Goal: Transaction & Acquisition: Purchase product/service

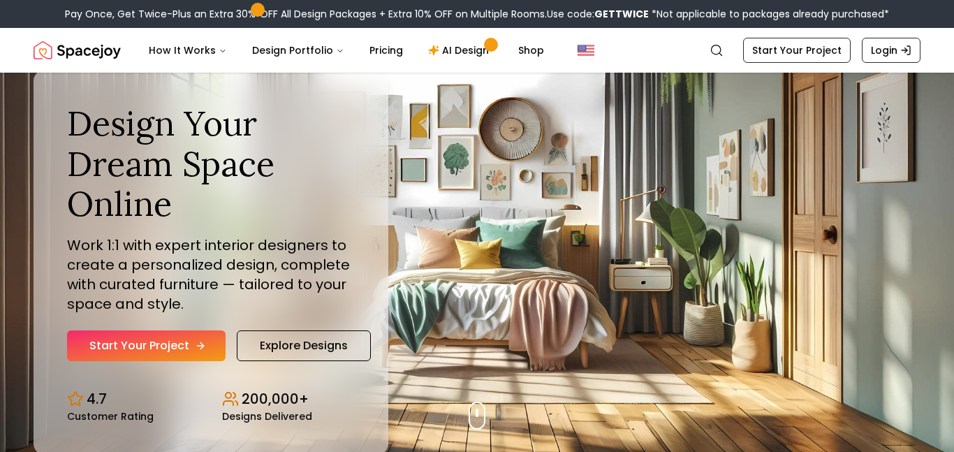
click at [201, 340] on icon "Hero section" at bounding box center [200, 345] width 11 height 11
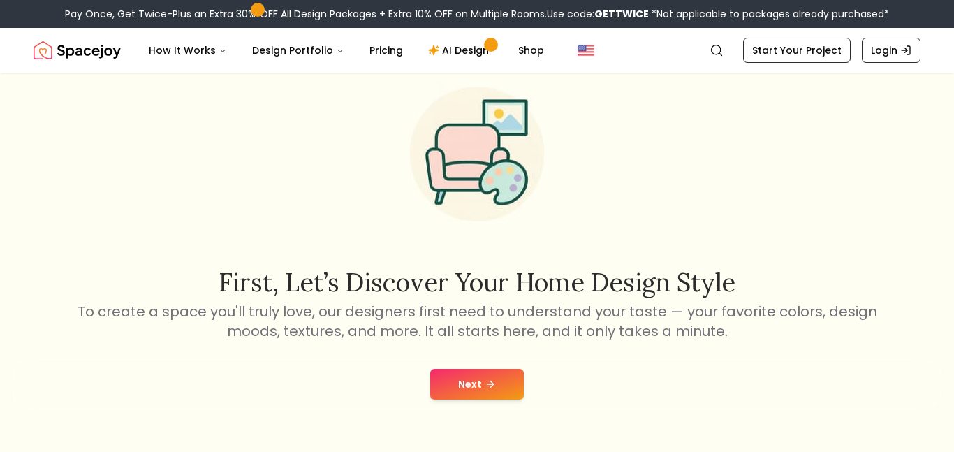
click at [480, 379] on button "Next" at bounding box center [477, 384] width 94 height 31
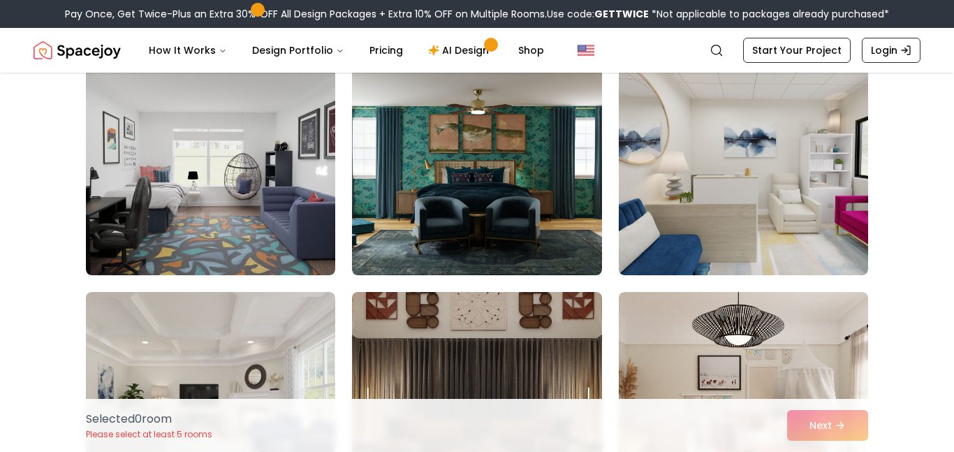
scroll to position [143, 0]
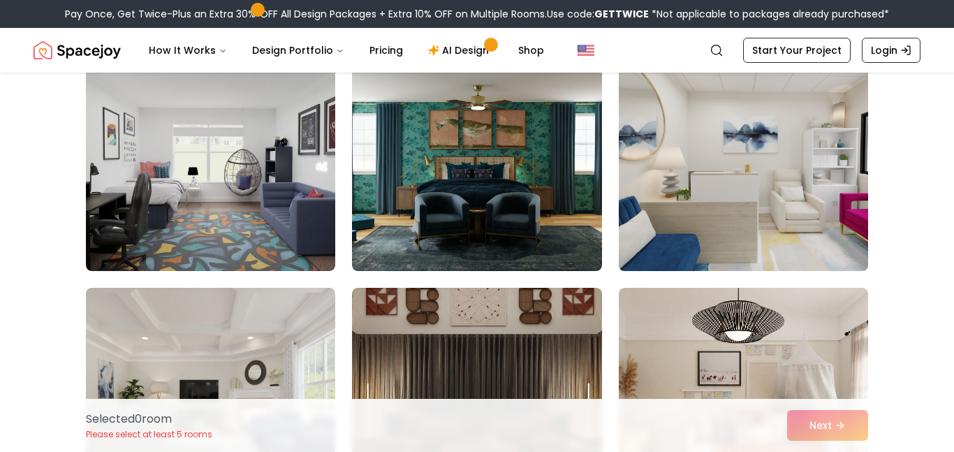
click at [702, 167] on img at bounding box center [744, 159] width 262 height 235
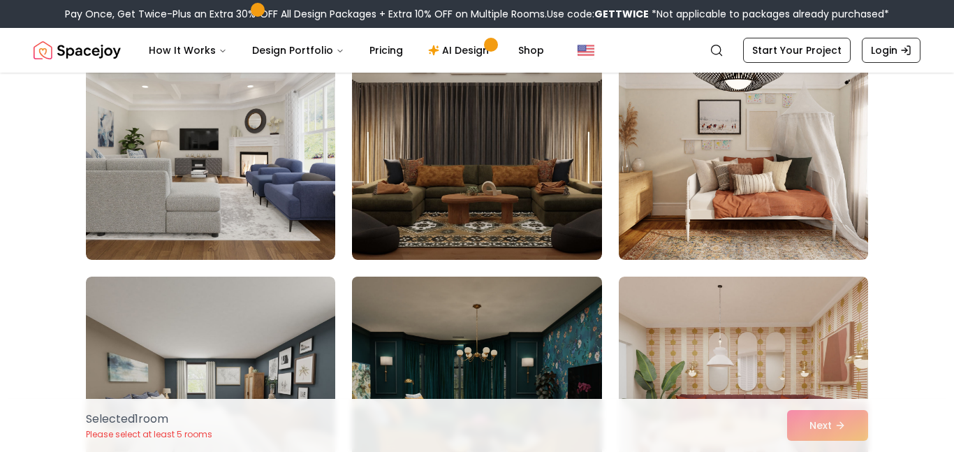
scroll to position [384, 0]
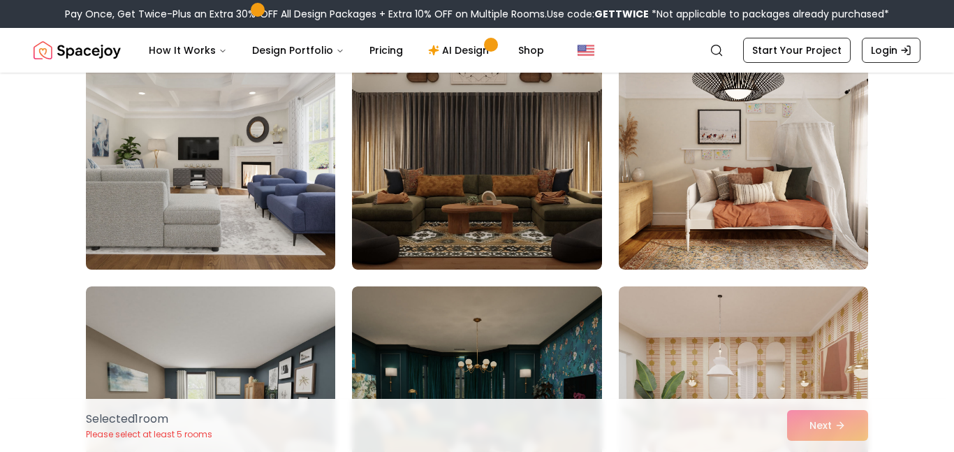
click at [258, 205] on img at bounding box center [211, 158] width 262 height 235
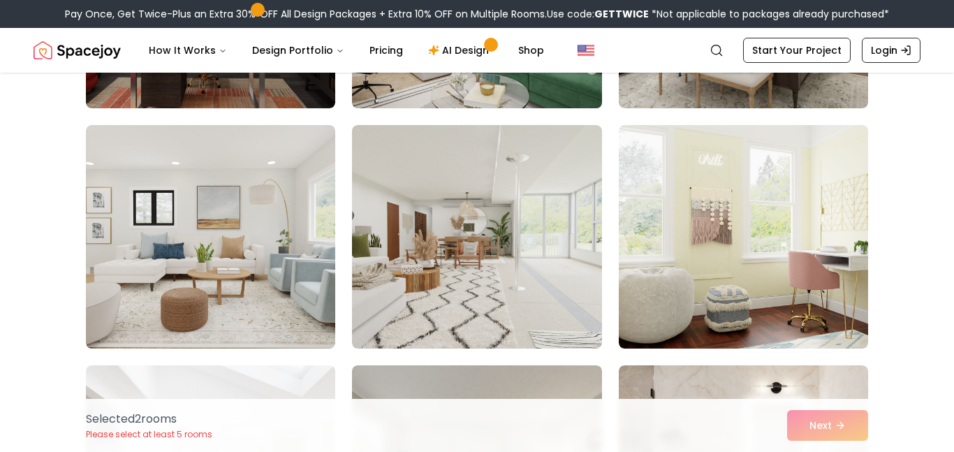
scroll to position [1027, 0]
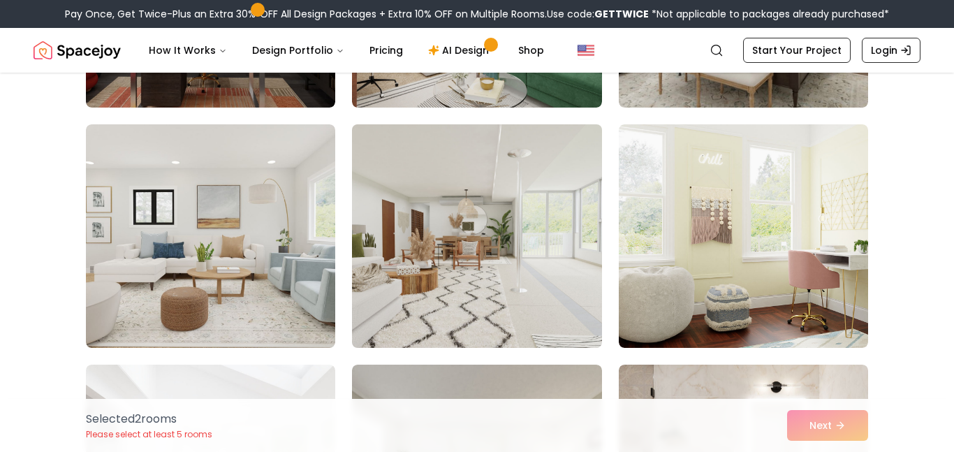
click at [502, 243] on img at bounding box center [477, 236] width 262 height 235
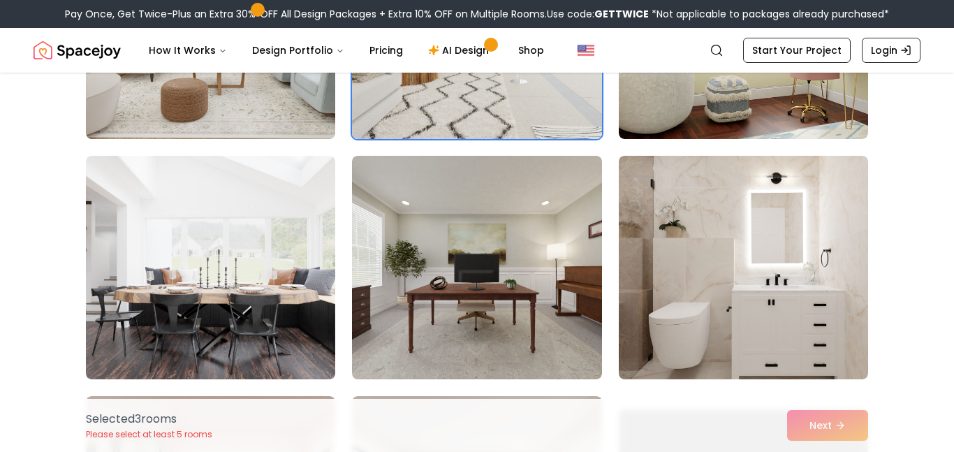
scroll to position [1243, 0]
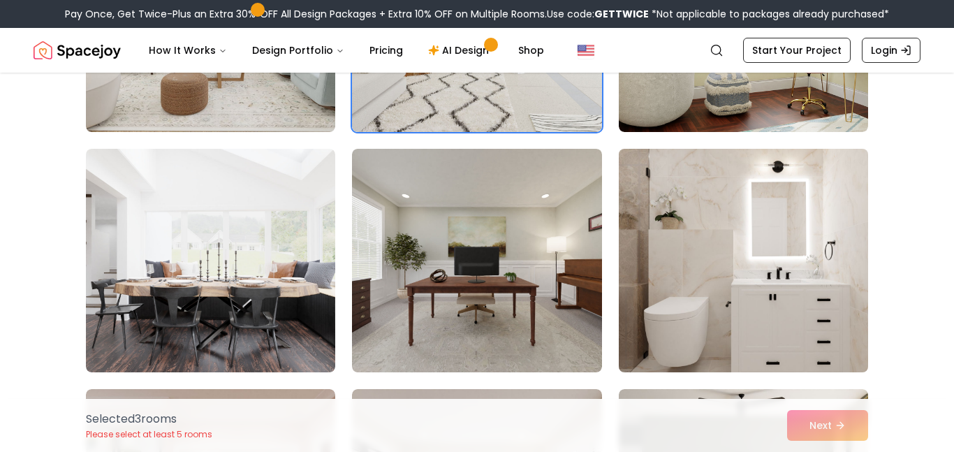
click at [691, 251] on img at bounding box center [744, 260] width 262 height 235
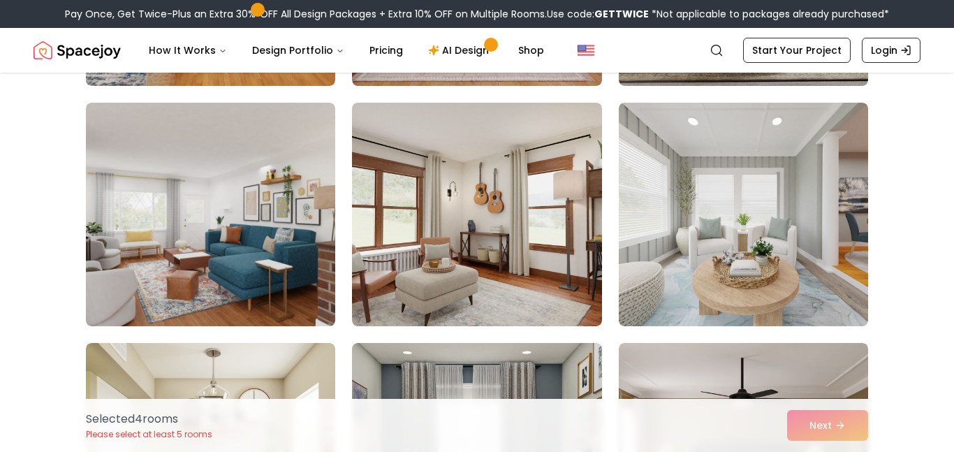
scroll to position [1771, 0]
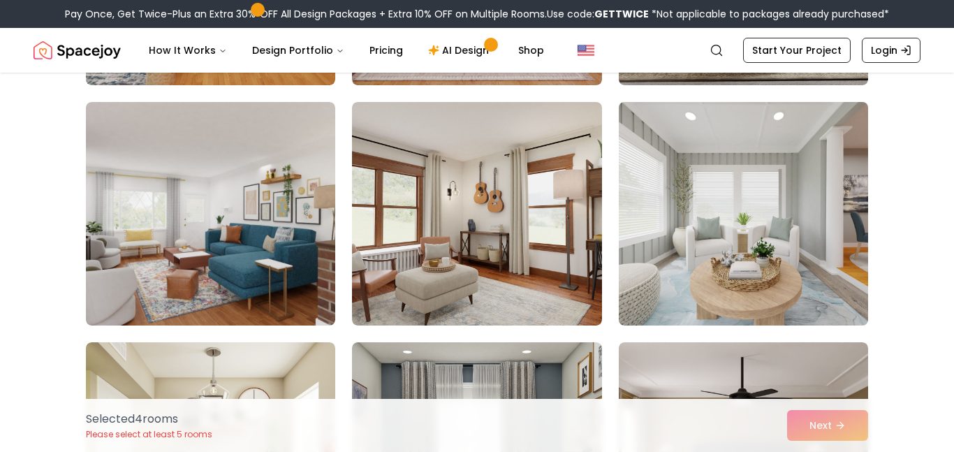
click at [722, 226] on img at bounding box center [744, 213] width 262 height 235
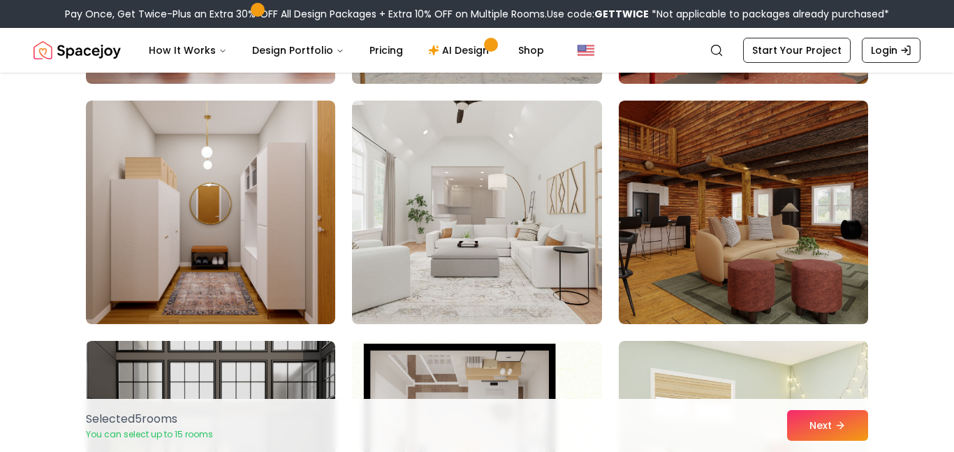
scroll to position [2734, 0]
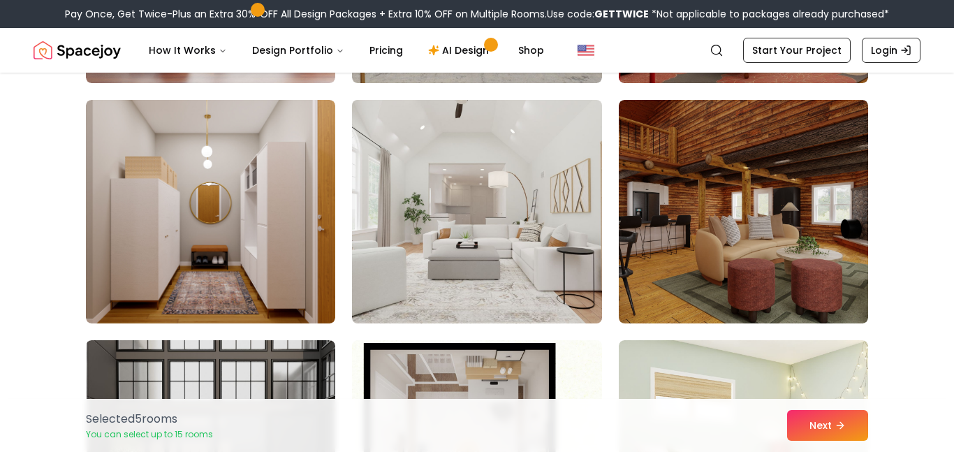
click at [530, 211] on img at bounding box center [477, 211] width 262 height 235
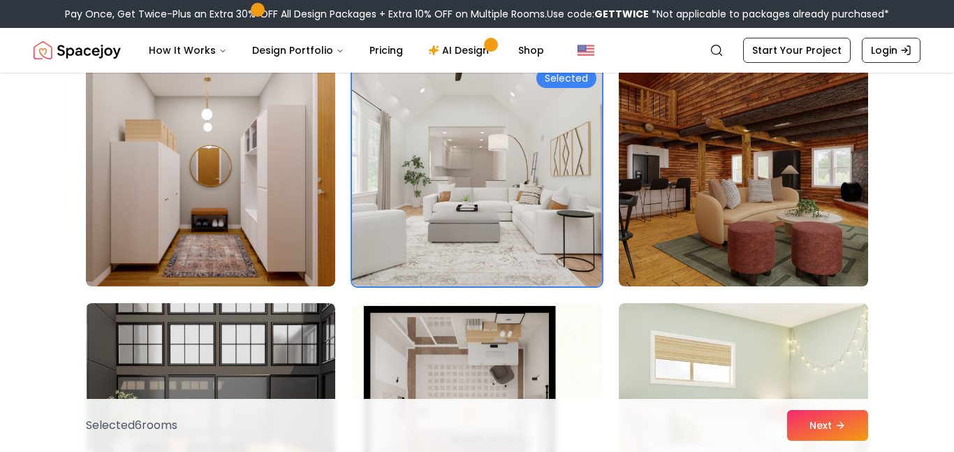
scroll to position [2775, 0]
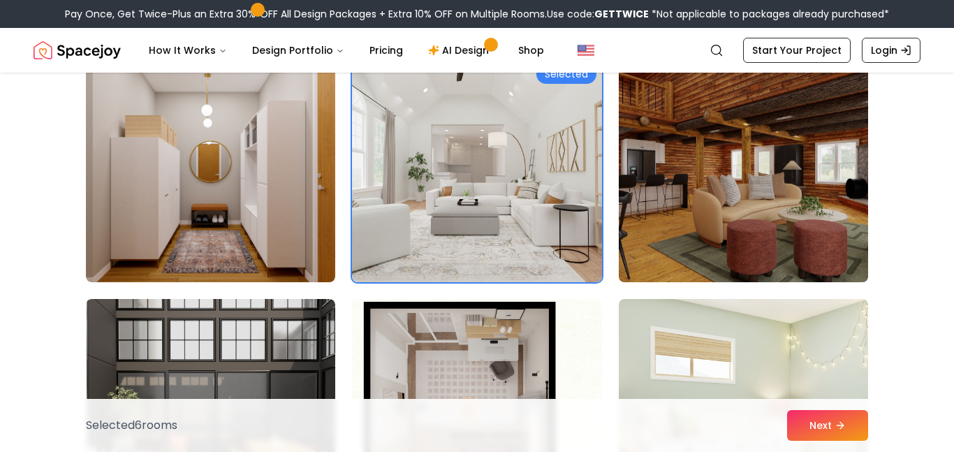
click at [781, 209] on img at bounding box center [744, 170] width 262 height 235
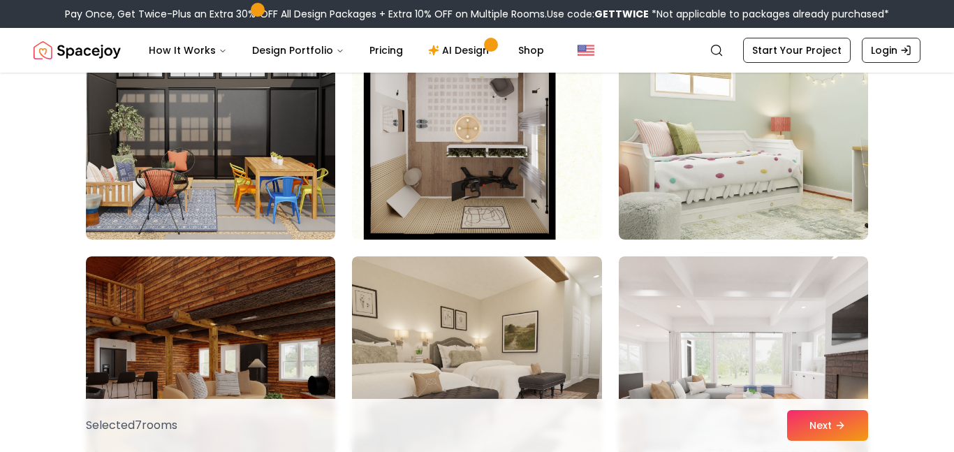
scroll to position [3155, 0]
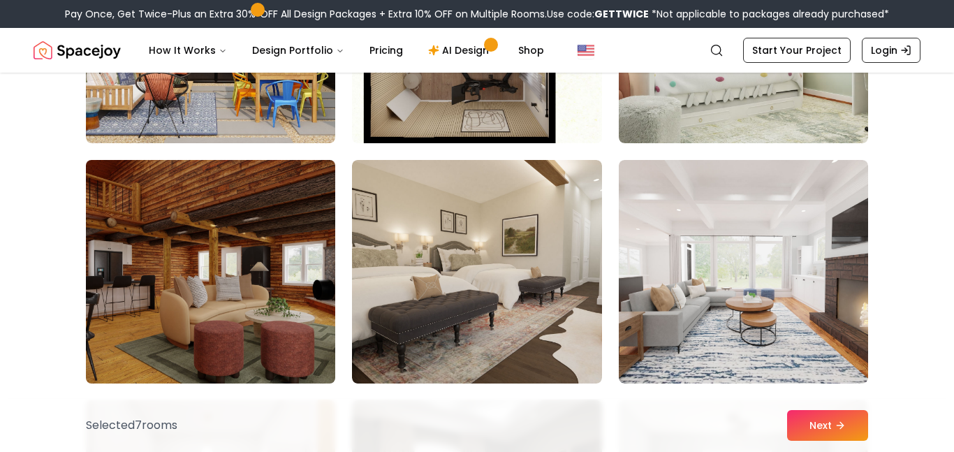
click at [270, 203] on img at bounding box center [211, 271] width 262 height 235
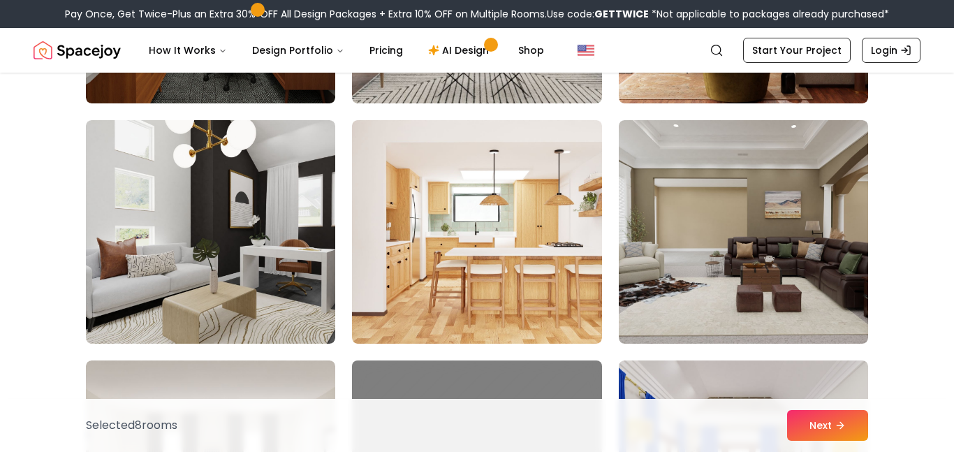
scroll to position [4158, 0]
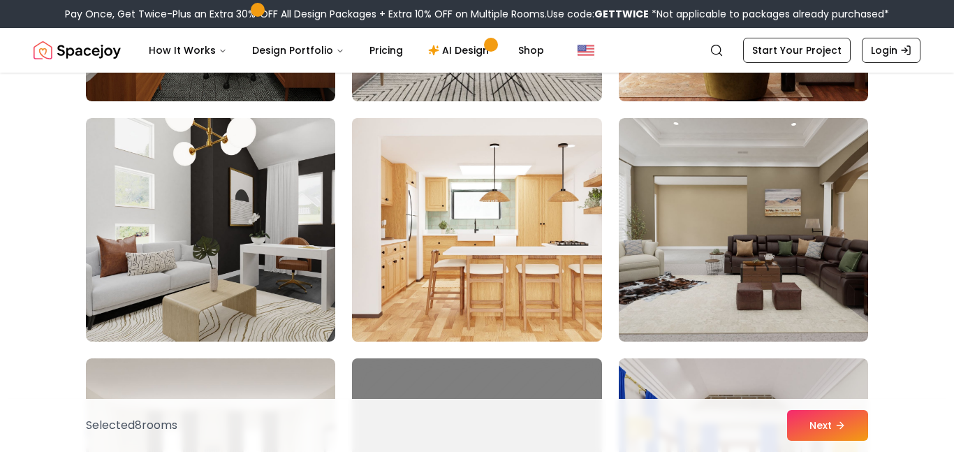
click at [569, 262] on img at bounding box center [477, 229] width 262 height 235
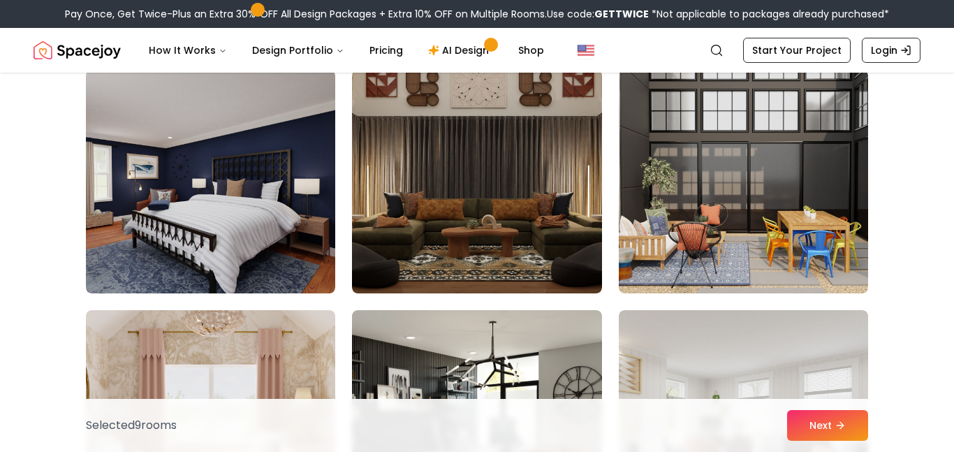
scroll to position [5135, 0]
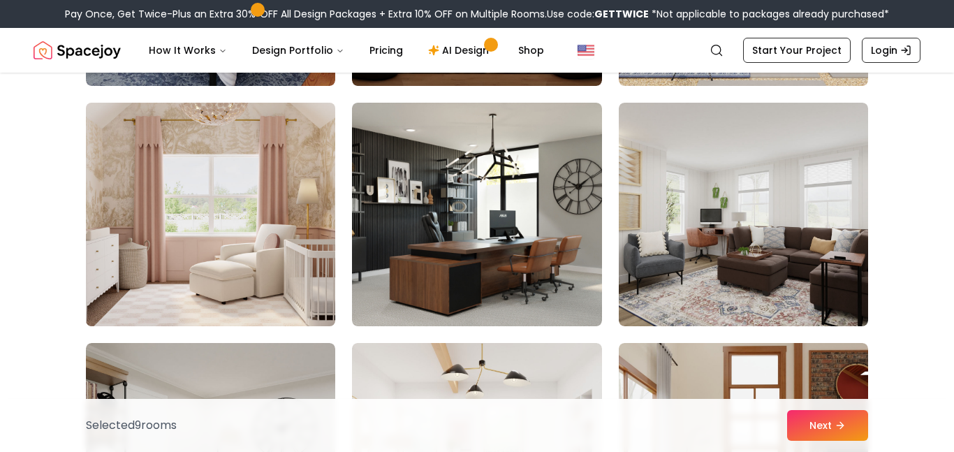
click at [301, 228] on img at bounding box center [211, 214] width 262 height 235
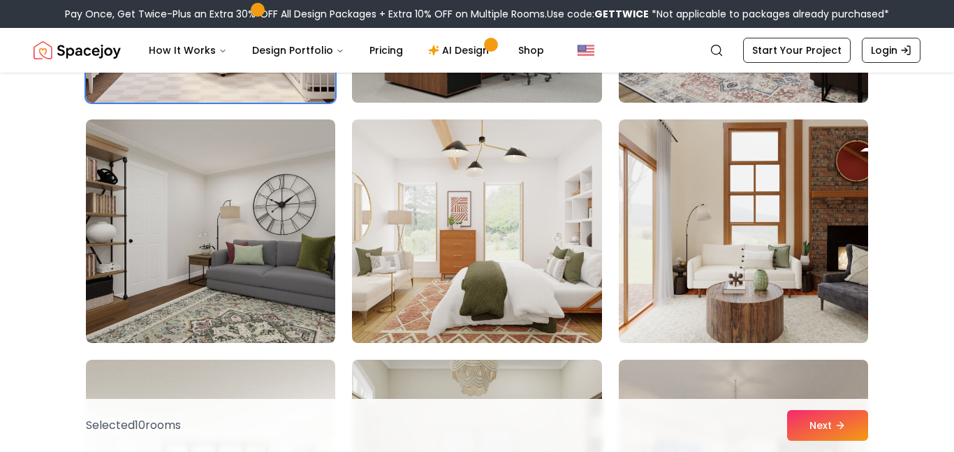
scroll to position [5361, 0]
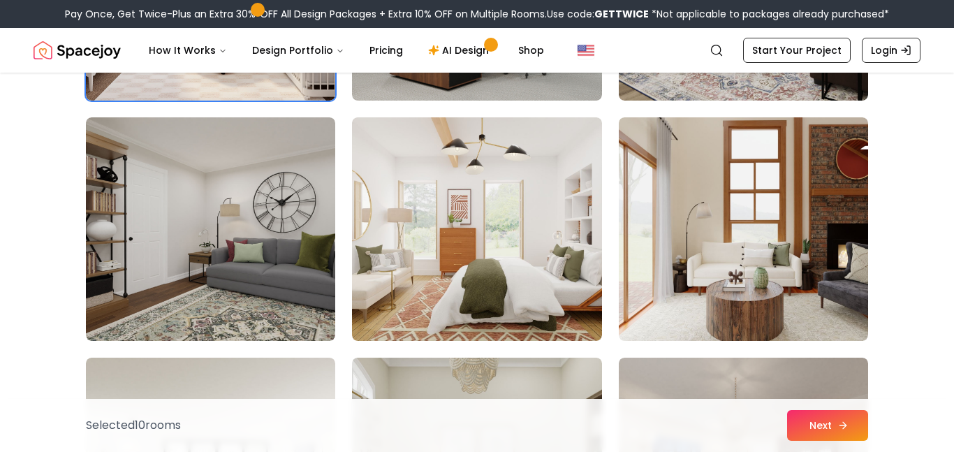
click at [813, 421] on button "Next" at bounding box center [827, 425] width 81 height 31
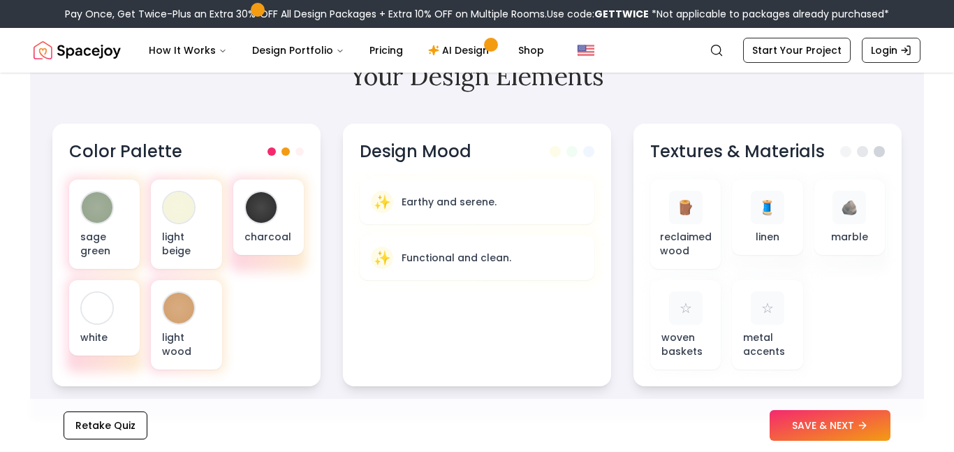
scroll to position [458, 0]
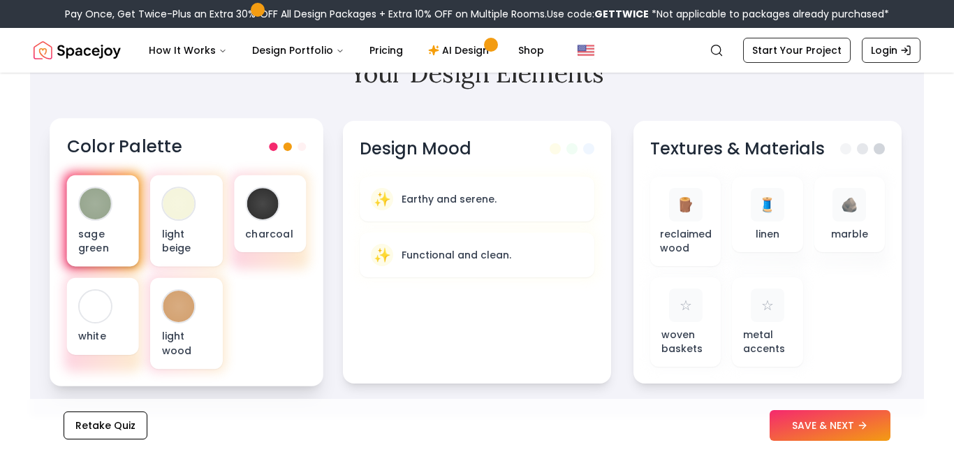
click at [122, 213] on div "sage green" at bounding box center [103, 221] width 72 height 92
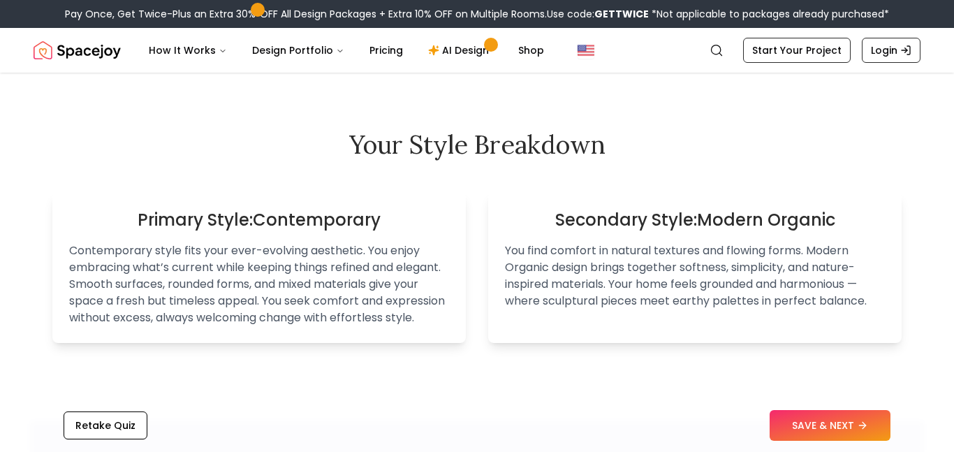
scroll to position [823, 0]
click at [834, 419] on button "SAVE & NEXT" at bounding box center [830, 425] width 121 height 31
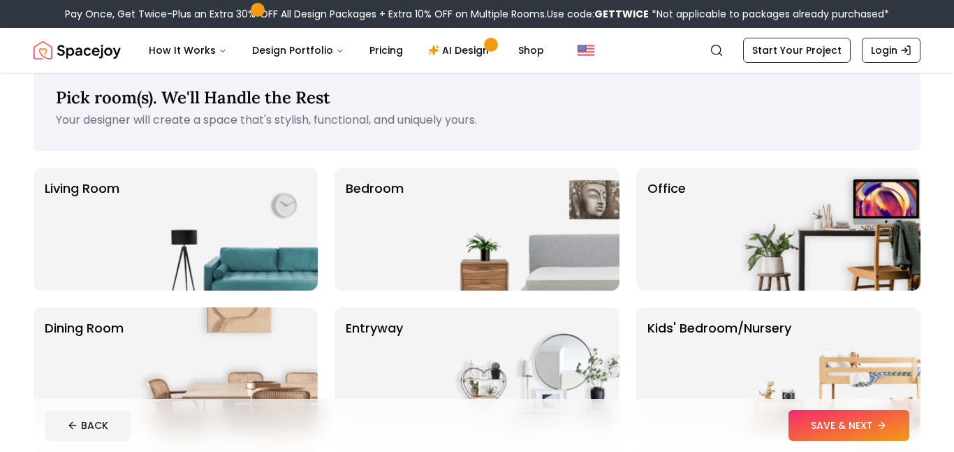
scroll to position [30, 0]
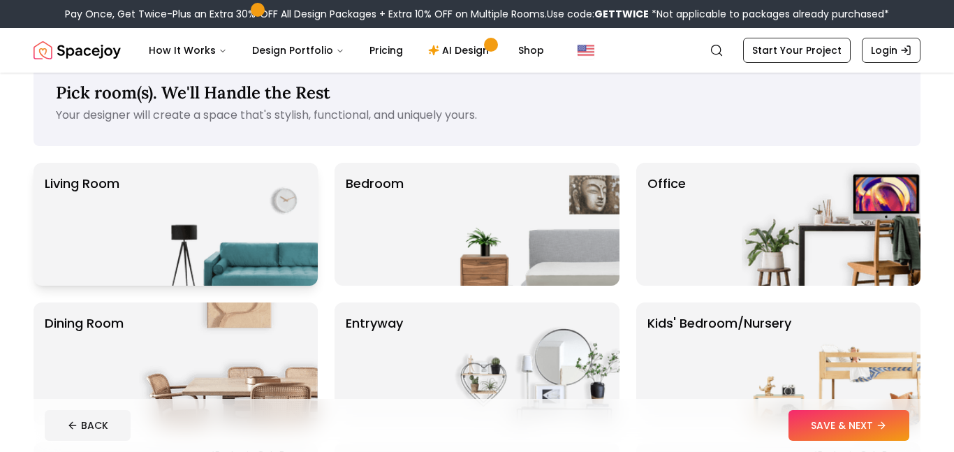
click at [266, 198] on img at bounding box center [228, 224] width 179 height 123
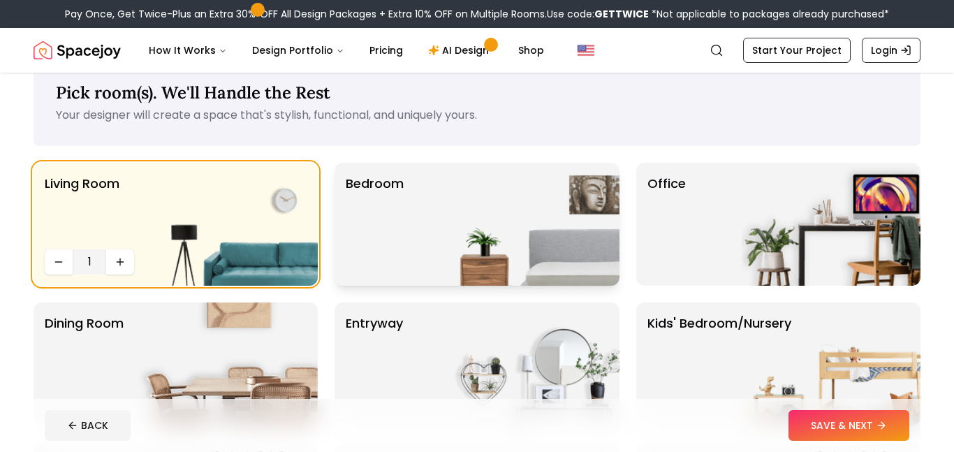
click at [386, 210] on p "Bedroom" at bounding box center [375, 224] width 58 height 101
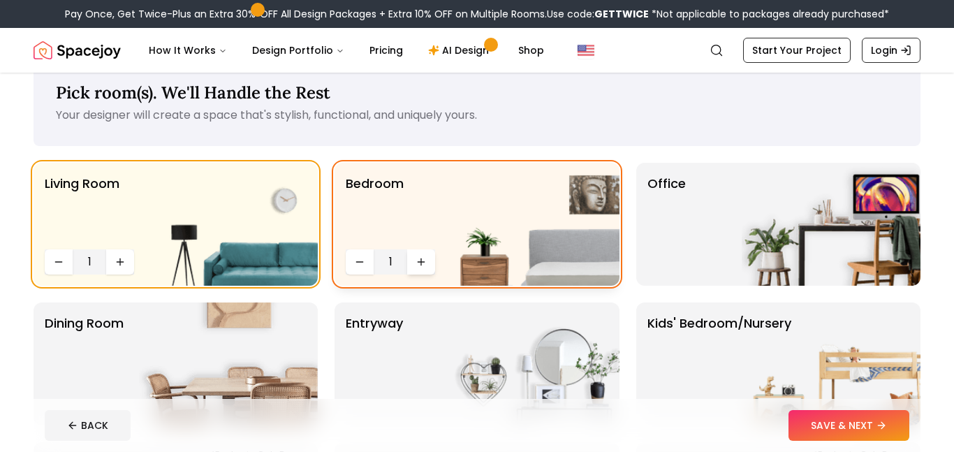
click at [419, 266] on icon "Increase quantity" at bounding box center [421, 261] width 11 height 11
click at [711, 260] on div "Office" at bounding box center [779, 224] width 284 height 123
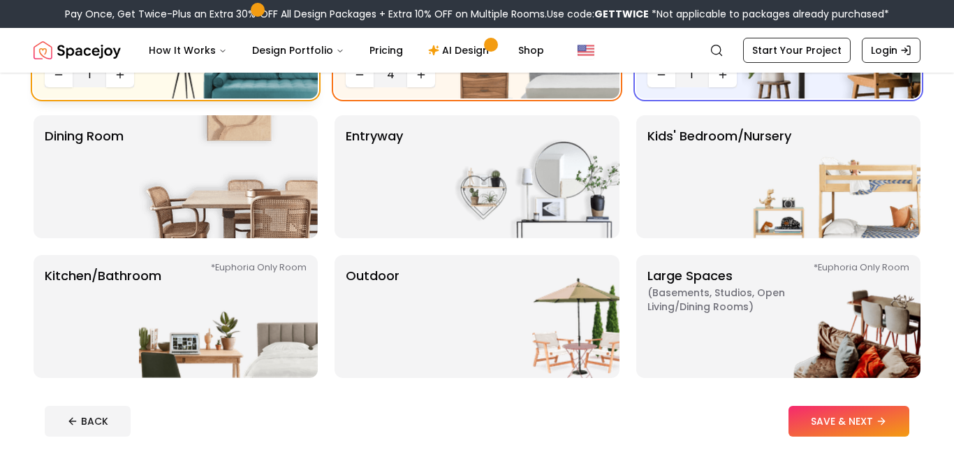
scroll to position [225, 0]
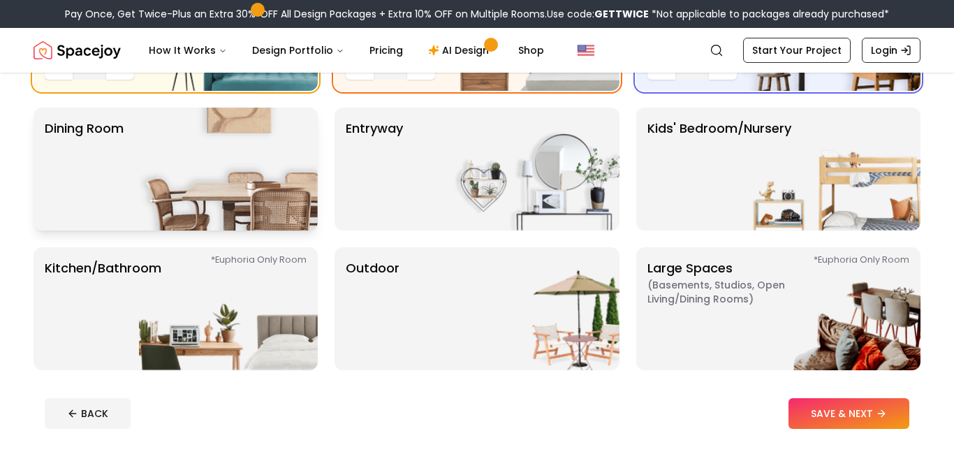
click at [285, 210] on img at bounding box center [228, 169] width 179 height 123
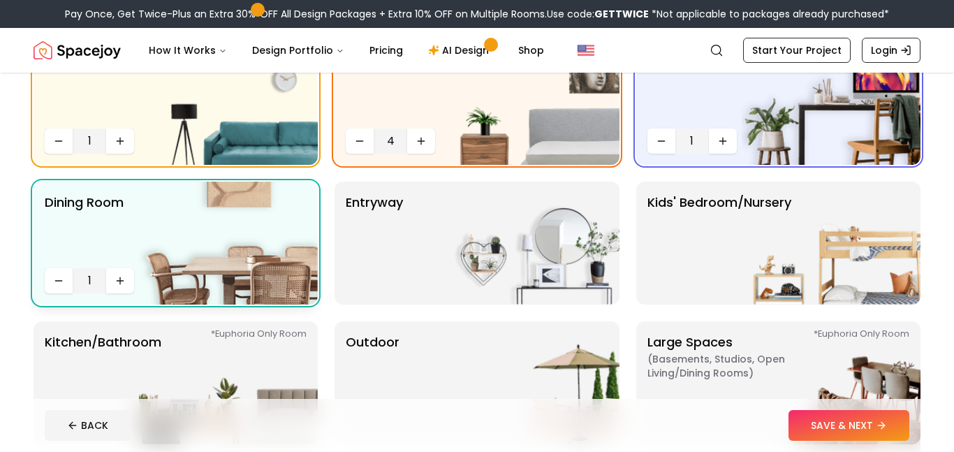
scroll to position [149, 0]
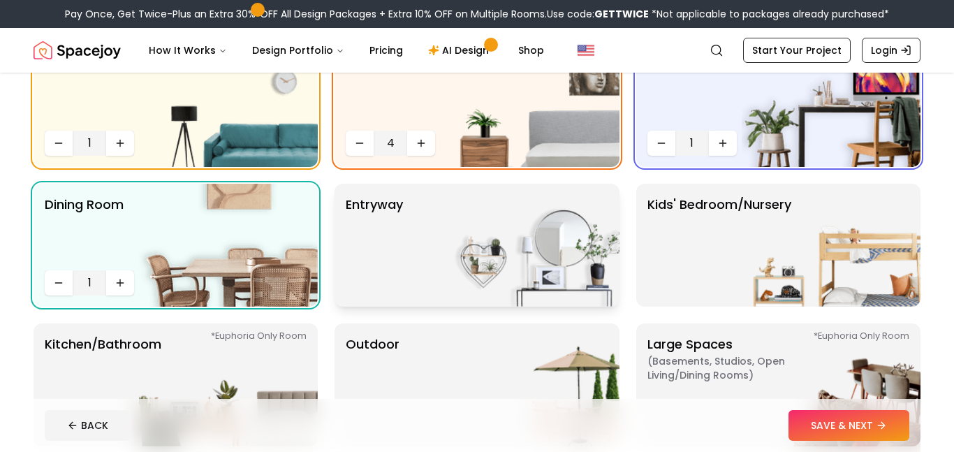
click at [484, 261] on img at bounding box center [530, 245] width 179 height 123
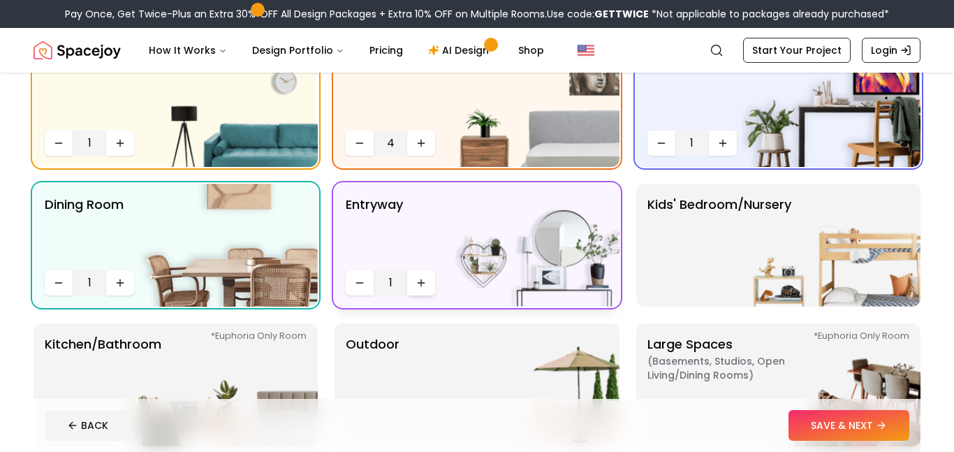
click at [420, 277] on icon "Increase quantity" at bounding box center [421, 282] width 11 height 11
click at [687, 274] on p "Kids' Bedroom/Nursery" at bounding box center [720, 245] width 144 height 101
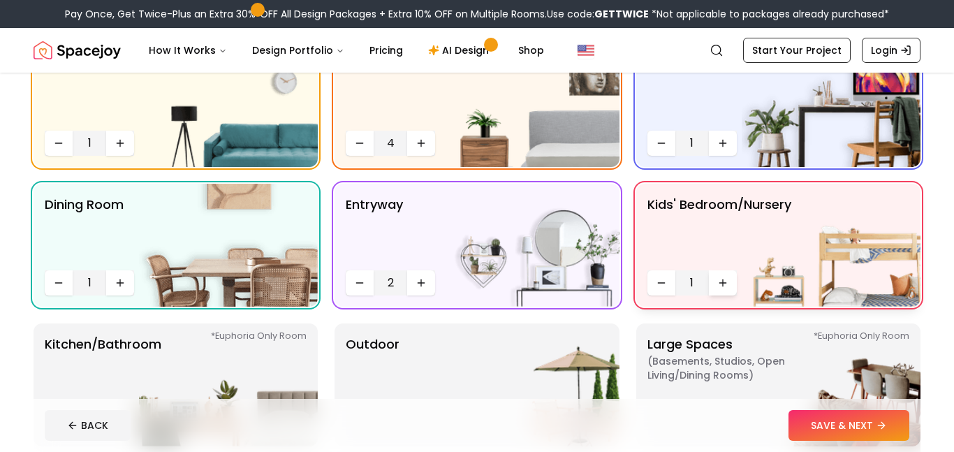
click at [719, 285] on icon "Increase quantity" at bounding box center [723, 282] width 11 height 11
click at [350, 140] on button "Decrease quantity" at bounding box center [360, 143] width 28 height 25
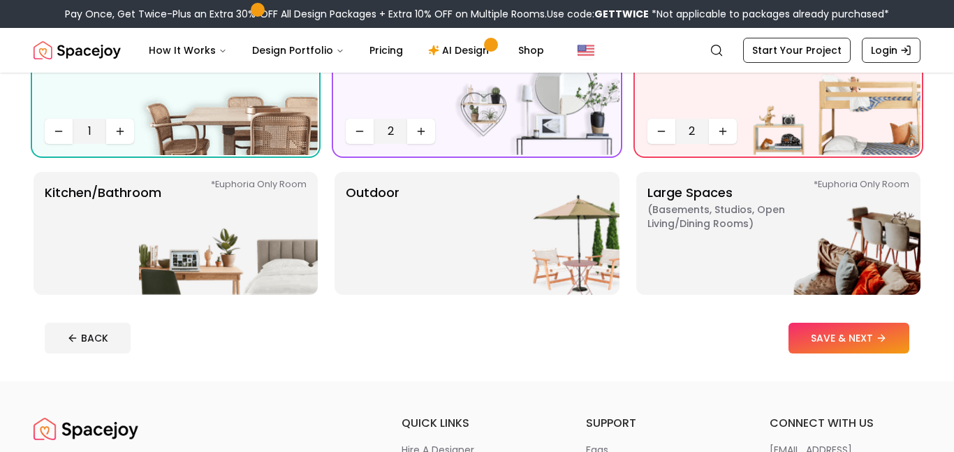
scroll to position [307, 0]
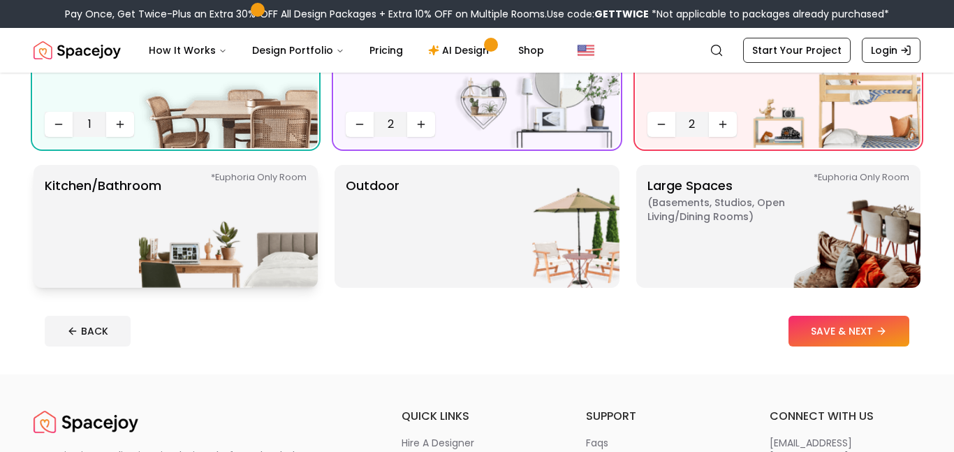
click at [161, 249] on img at bounding box center [228, 226] width 179 height 123
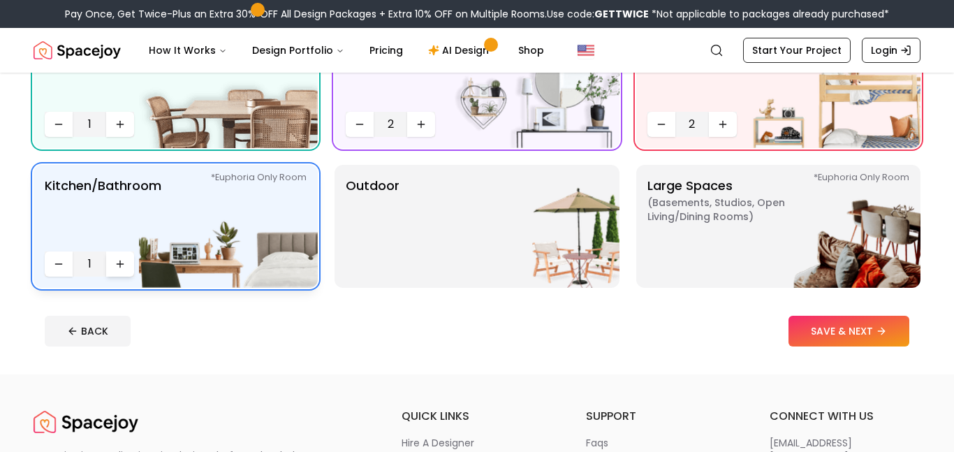
click at [126, 256] on button "Increase quantity" at bounding box center [120, 264] width 28 height 25
click at [734, 252] on p "Large Spaces ( Basements, Studios, Open living/dining rooms ) *Euphoria Only Ro…" at bounding box center [735, 226] width 175 height 101
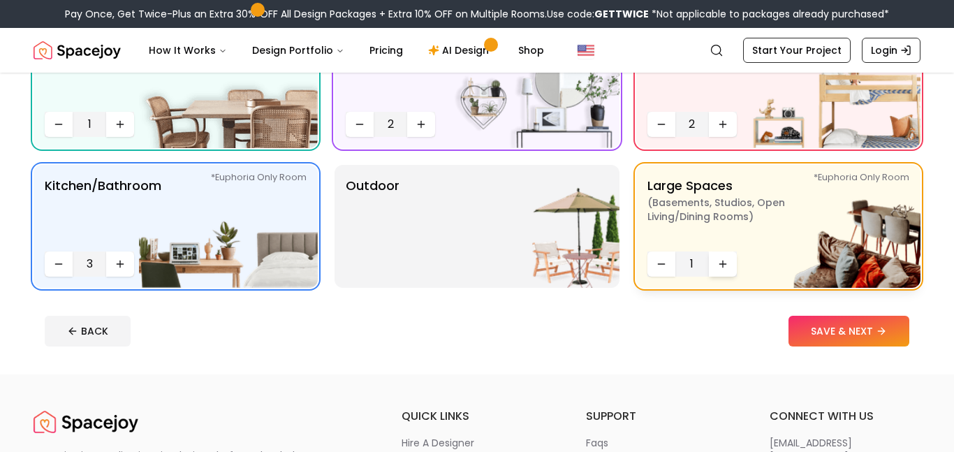
click at [727, 266] on icon "Increase quantity" at bounding box center [723, 264] width 11 height 11
click at [829, 340] on button "SAVE & NEXT" at bounding box center [849, 331] width 121 height 31
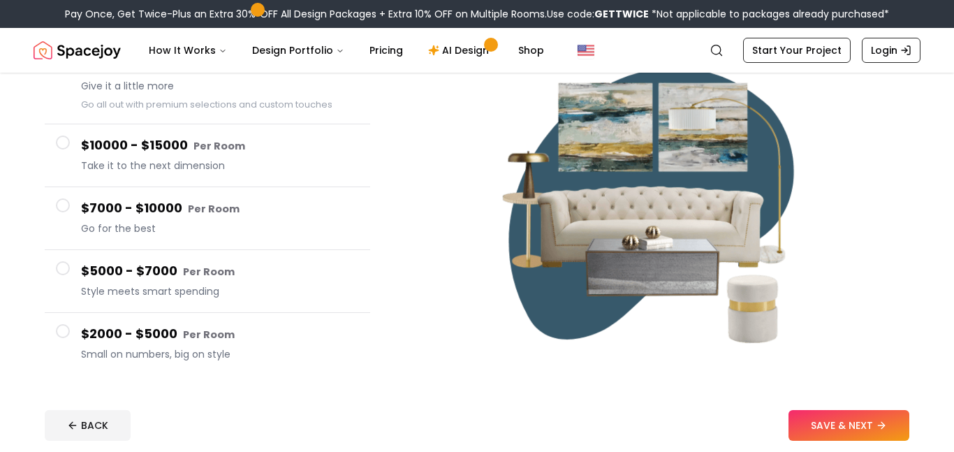
scroll to position [164, 0]
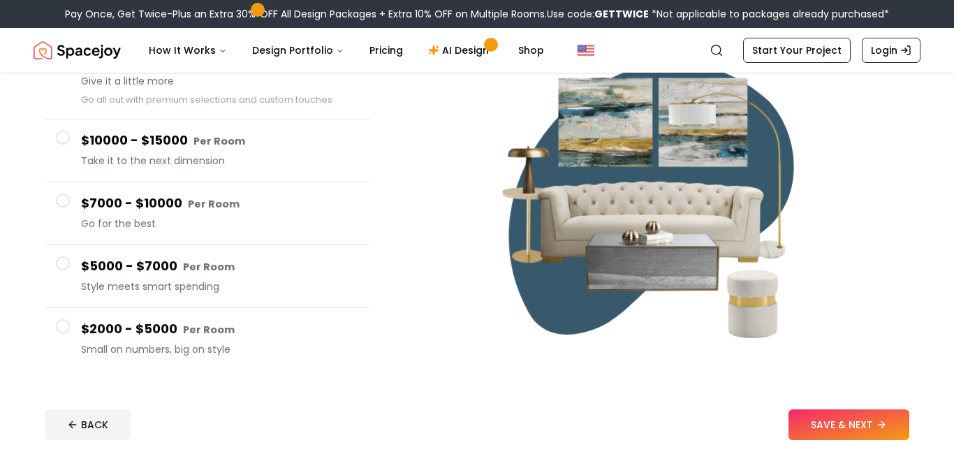
click at [273, 148] on h4 "$10000 - $15000 Per Room" at bounding box center [220, 141] width 278 height 20
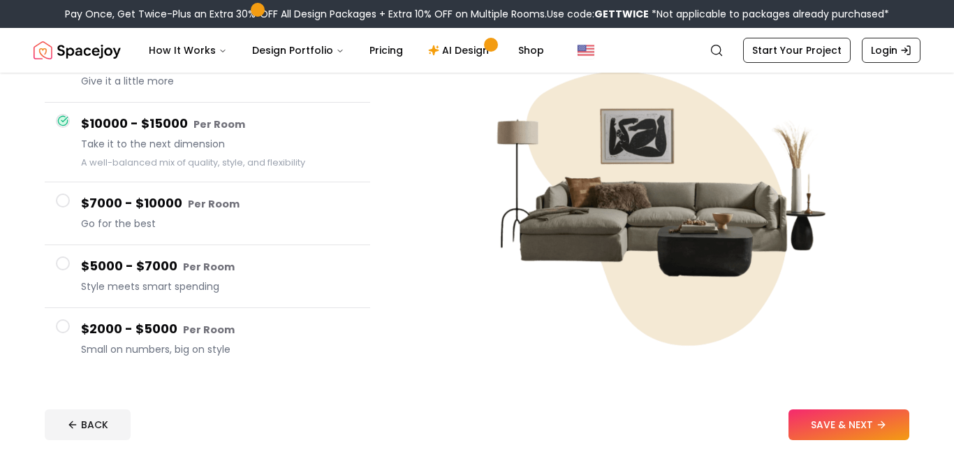
click at [269, 207] on h4 "$7000 - $10000 Per Room" at bounding box center [220, 204] width 278 height 20
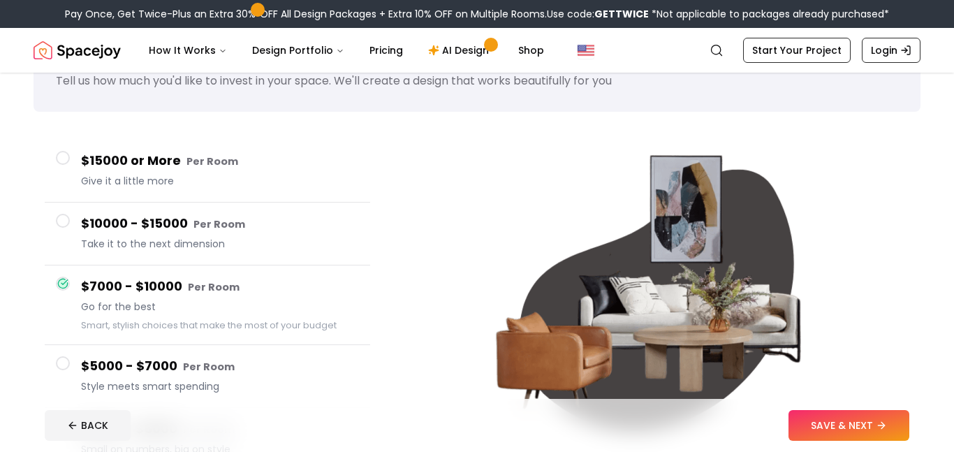
scroll to position [58, 0]
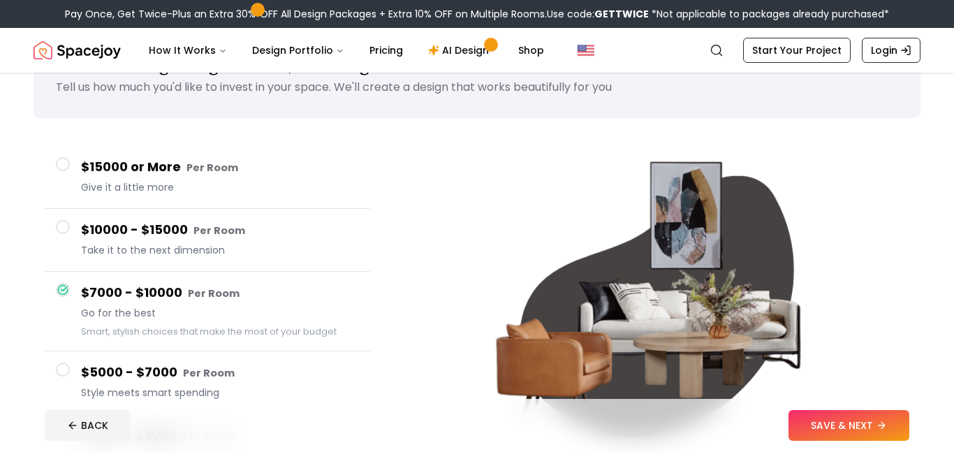
click at [259, 171] on h4 "$15000 or More Per Room" at bounding box center [220, 167] width 278 height 20
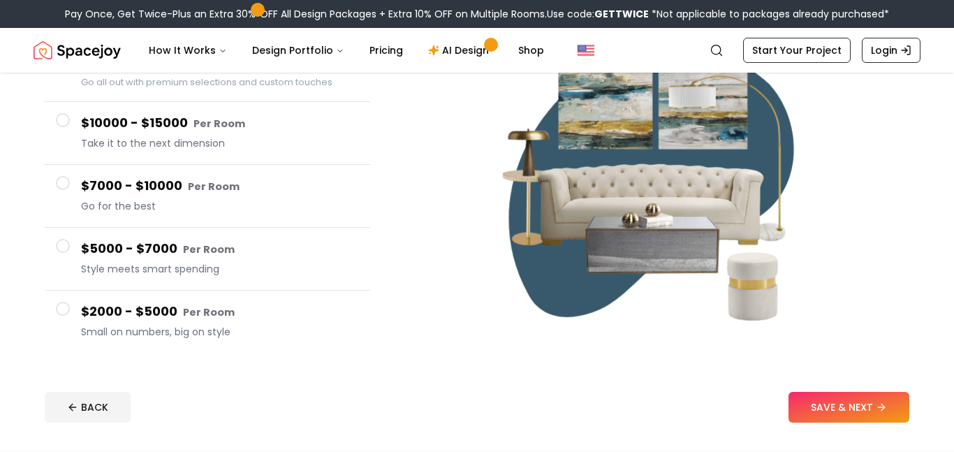
scroll to position [187, 0]
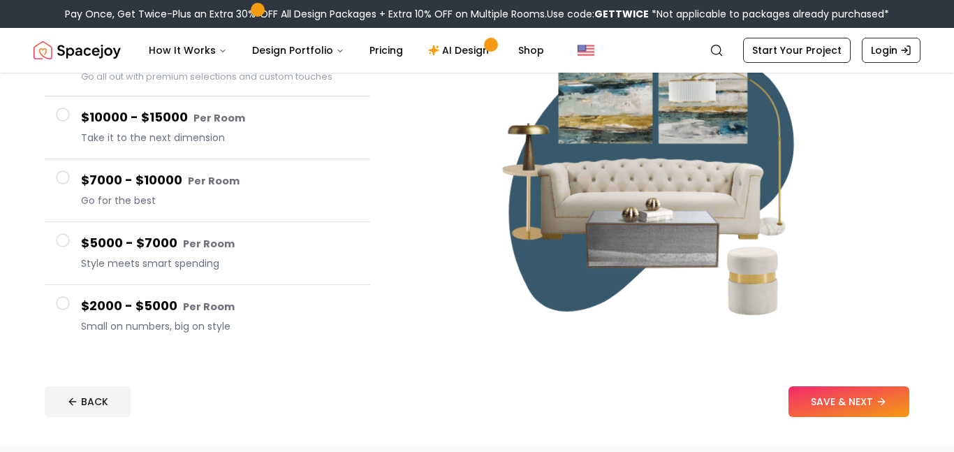
click at [265, 147] on button "$10000 - $15000 Per Room Take it to the next dimension" at bounding box center [208, 127] width 326 height 63
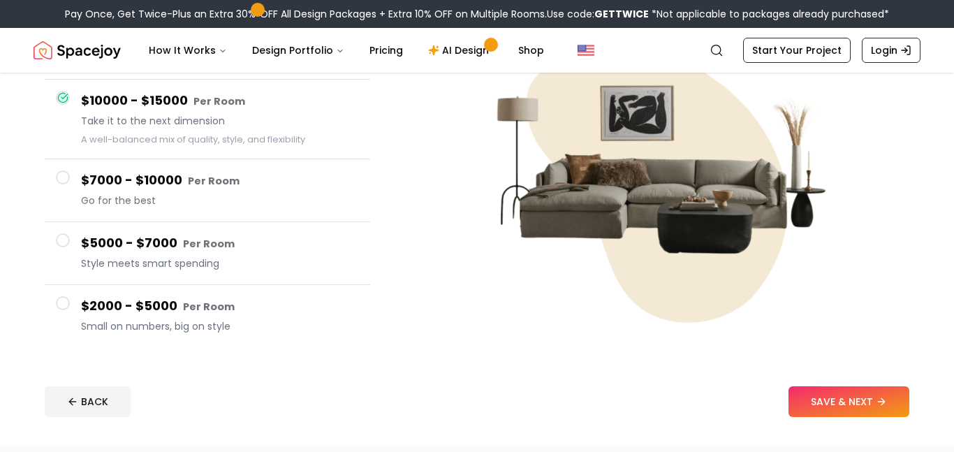
click at [282, 173] on h4 "$7000 - $10000 Per Room" at bounding box center [220, 180] width 278 height 20
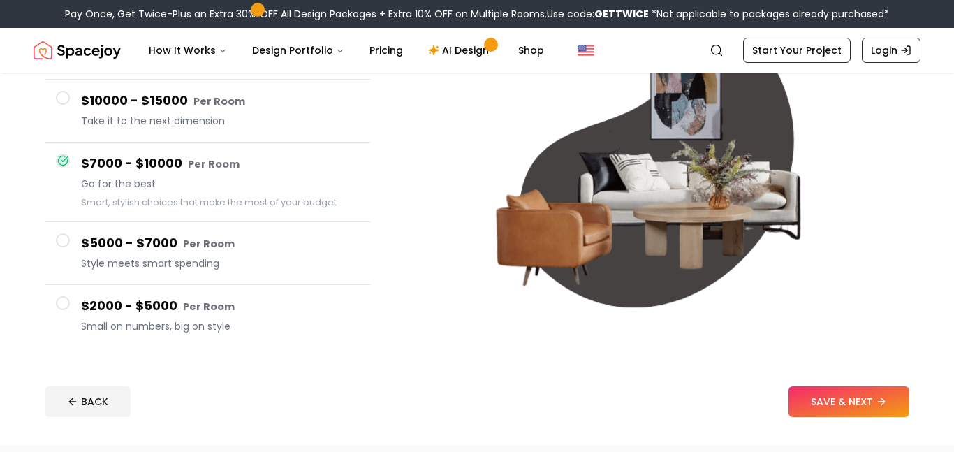
click at [298, 102] on h4 "$10000 - $15000 Per Room" at bounding box center [220, 101] width 278 height 20
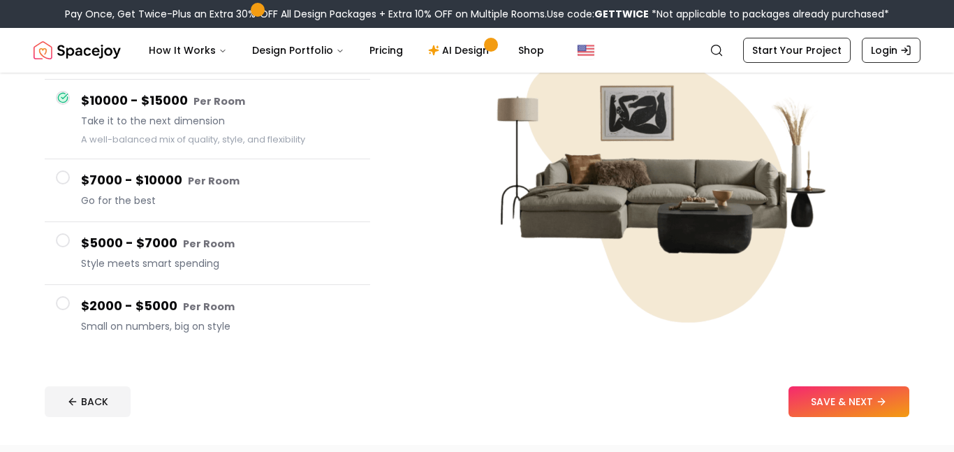
click at [825, 385] on footer "BACK SAVE & NEXT" at bounding box center [477, 401] width 887 height 53
click at [833, 392] on button "SAVE & NEXT" at bounding box center [849, 401] width 121 height 31
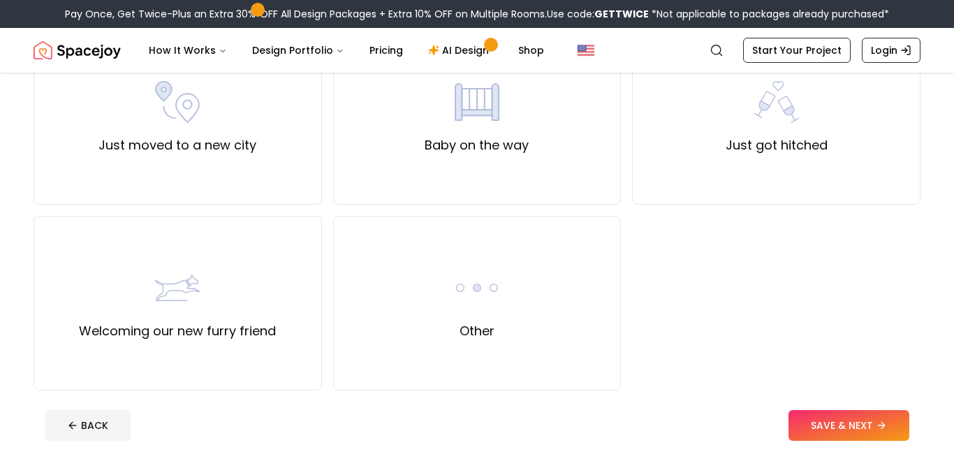
scroll to position [541, 0]
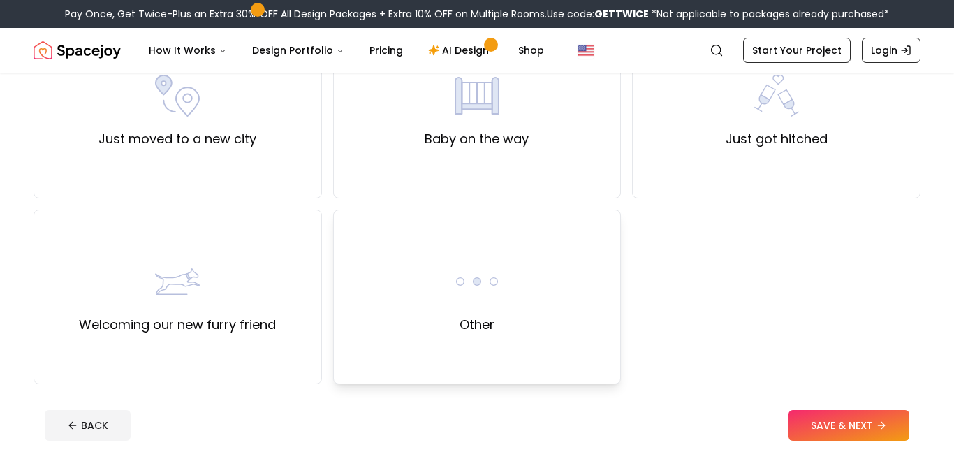
click at [444, 303] on div "Other" at bounding box center [477, 297] width 289 height 175
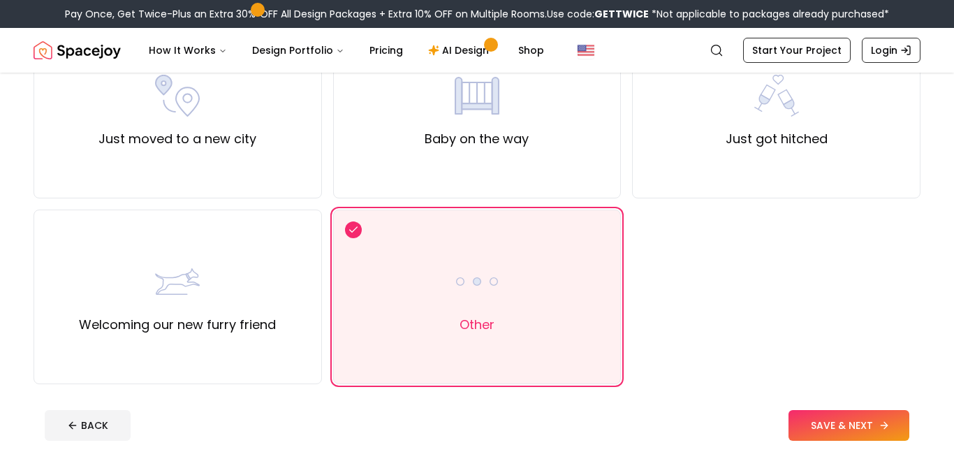
click at [854, 412] on button "SAVE & NEXT" at bounding box center [849, 425] width 121 height 31
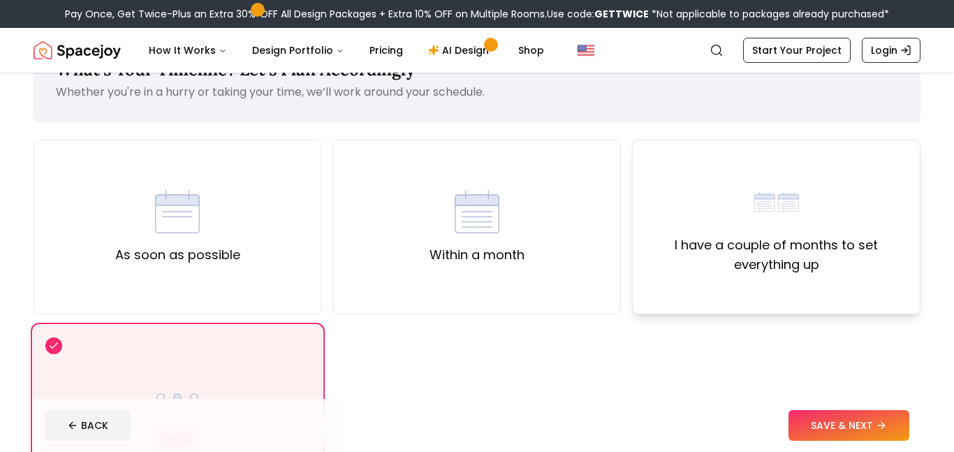
scroll to position [52, 0]
click at [834, 418] on button "SAVE & NEXT" at bounding box center [849, 425] width 121 height 31
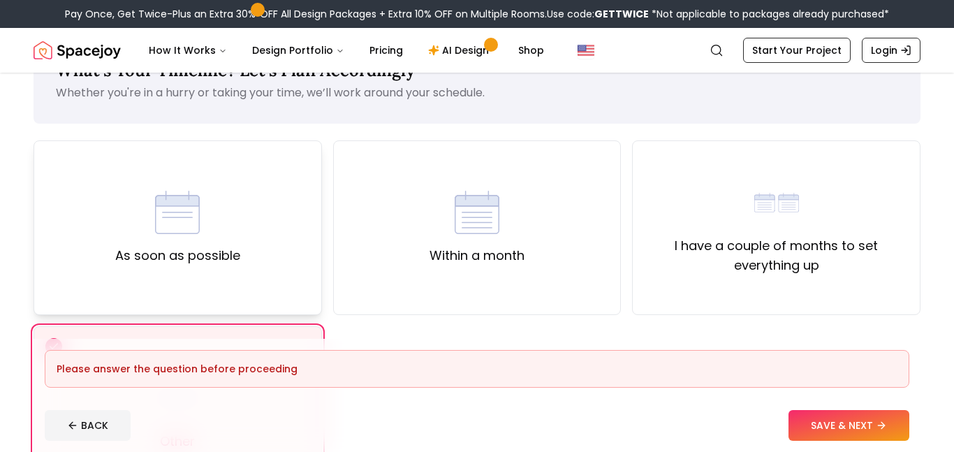
click at [191, 201] on img at bounding box center [177, 212] width 45 height 45
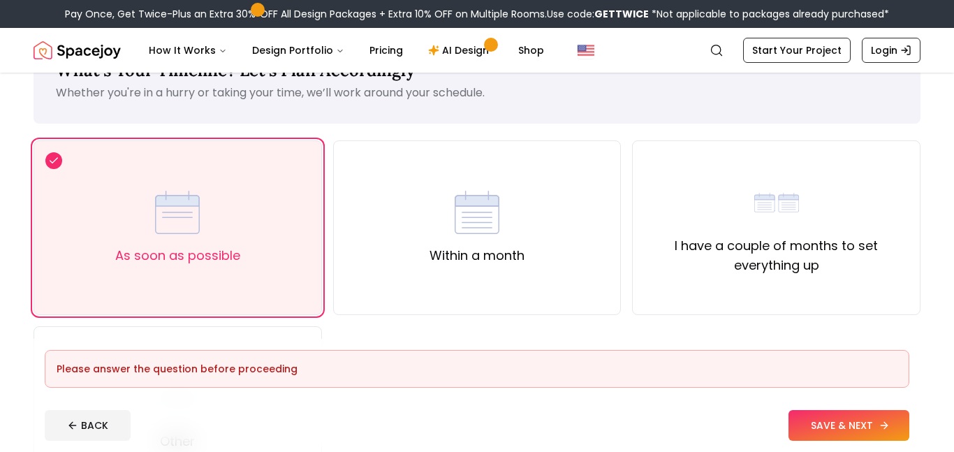
click at [820, 417] on button "SAVE & NEXT" at bounding box center [849, 425] width 121 height 31
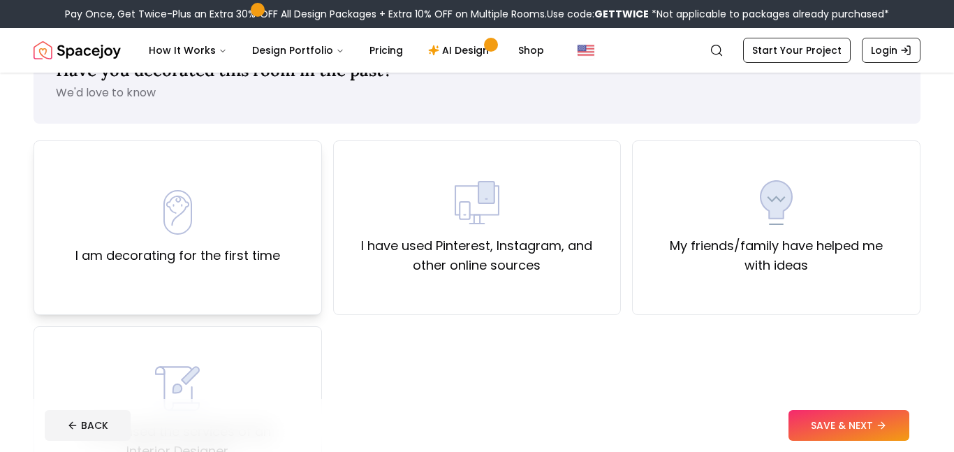
click at [275, 231] on div "I am decorating for the first time" at bounding box center [177, 227] width 205 height 75
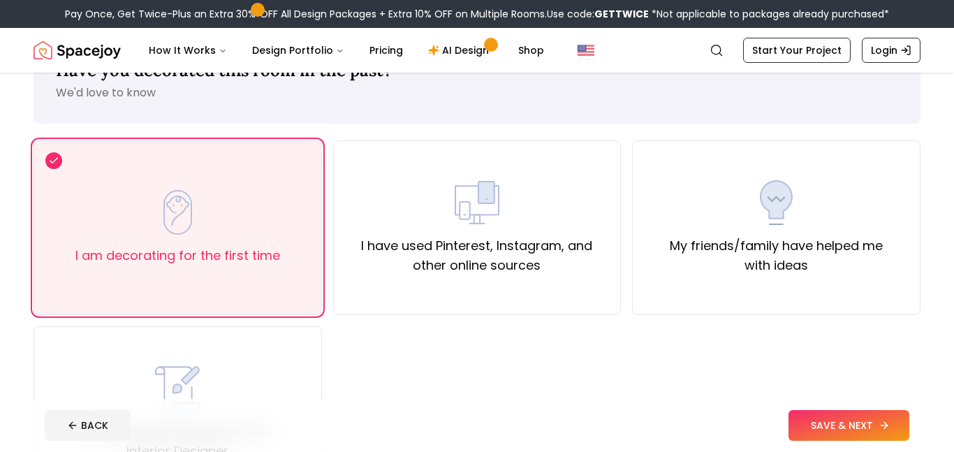
click at [854, 427] on button "SAVE & NEXT" at bounding box center [849, 425] width 121 height 31
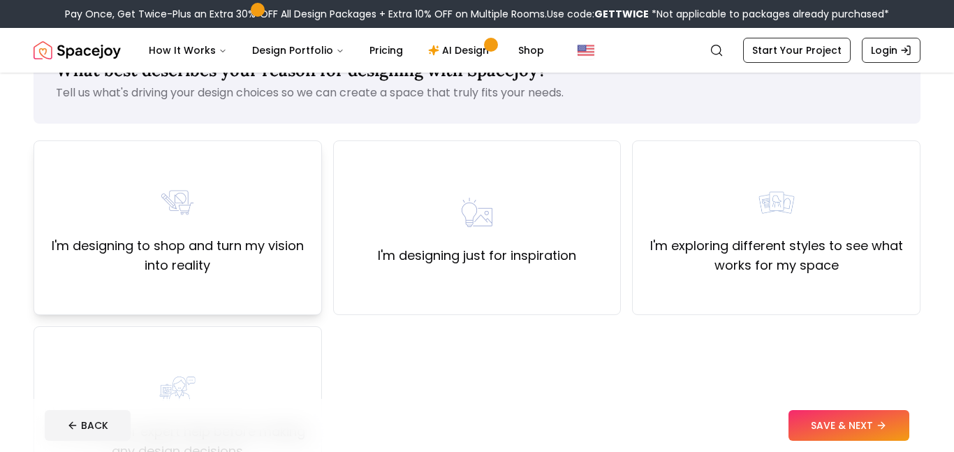
click at [300, 238] on label "I'm designing to shop and turn my vision into reality" at bounding box center [177, 255] width 265 height 39
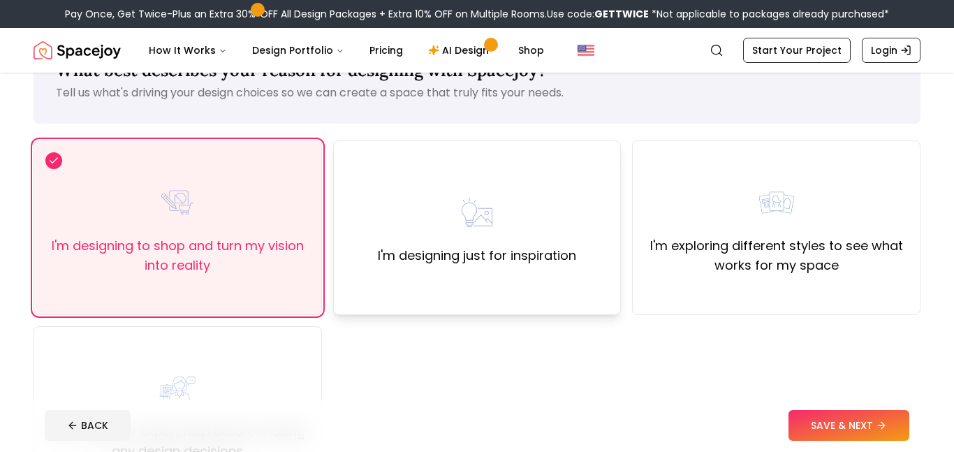
click at [575, 283] on div "I'm designing just for inspiration" at bounding box center [477, 227] width 289 height 175
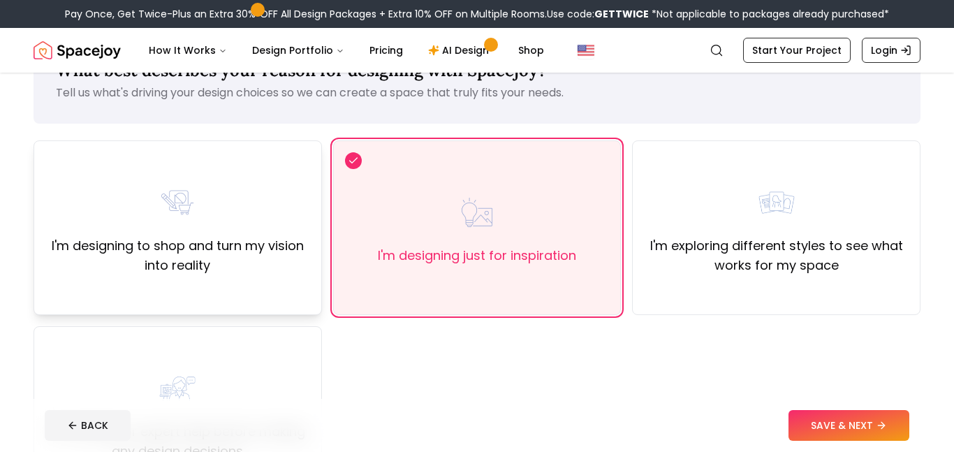
click at [314, 271] on div "I'm designing to shop and turn my vision into reality" at bounding box center [178, 227] width 289 height 175
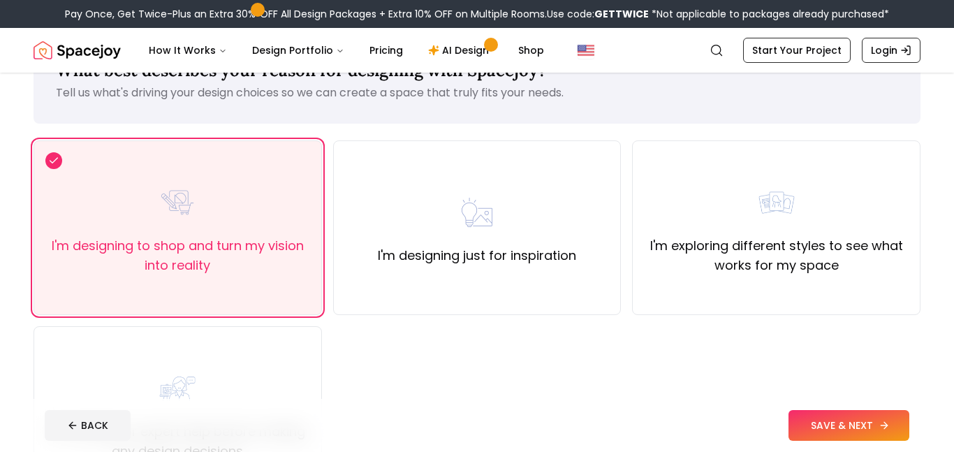
click at [883, 435] on button "SAVE & NEXT" at bounding box center [849, 425] width 121 height 31
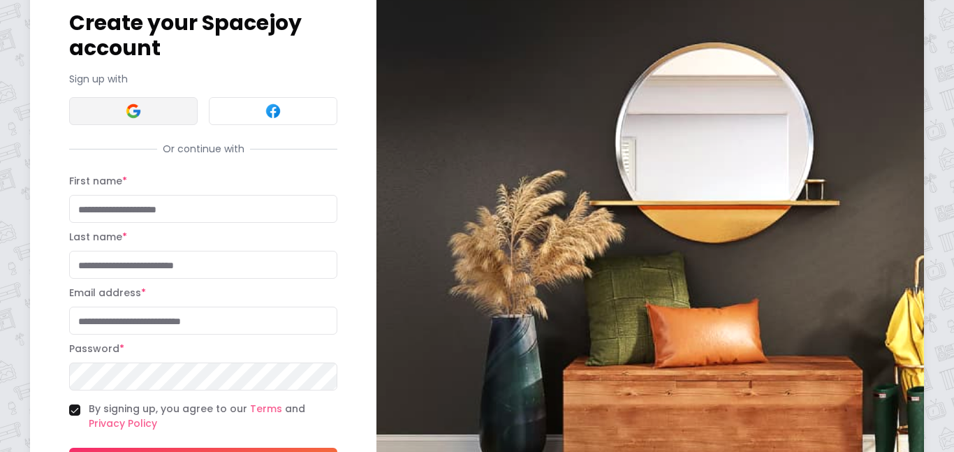
scroll to position [73, 0]
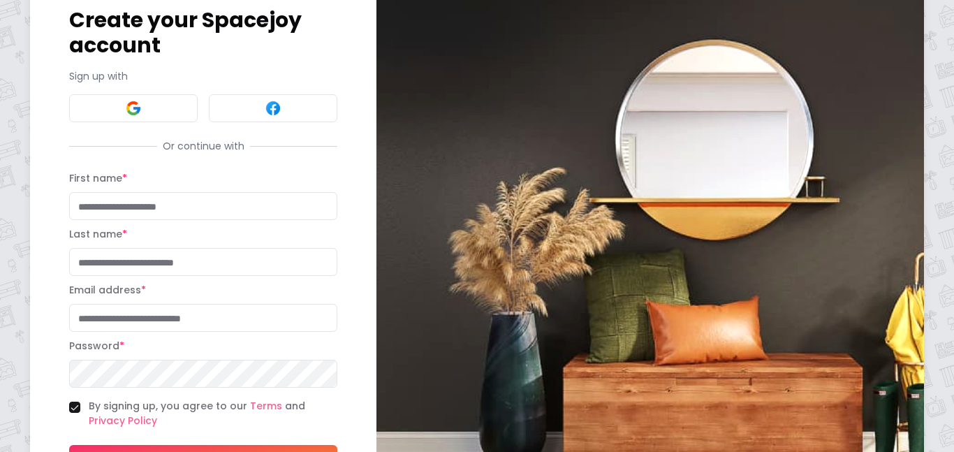
click at [182, 200] on input "First name *" at bounding box center [203, 206] width 268 height 28
type input "*"
type input "*******"
click at [202, 263] on input "Last name *" at bounding box center [203, 262] width 268 height 28
type input "******"
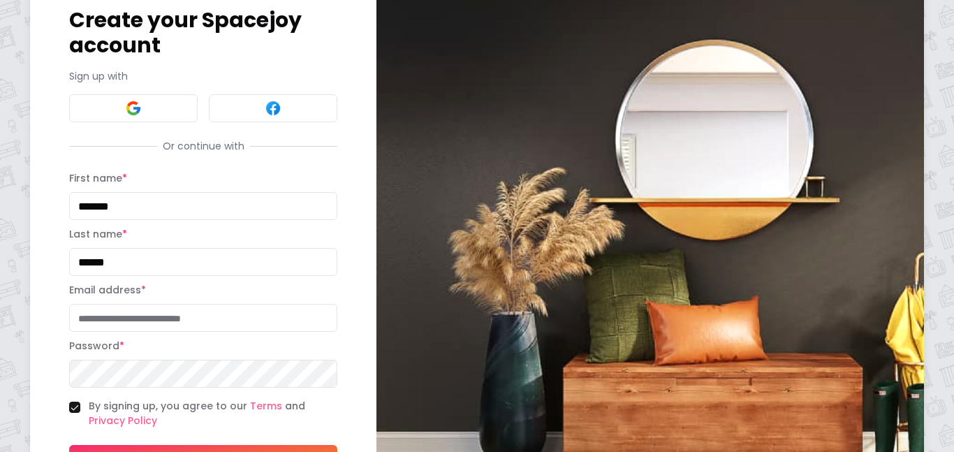
click at [204, 327] on input "Email address *" at bounding box center [203, 318] width 268 height 28
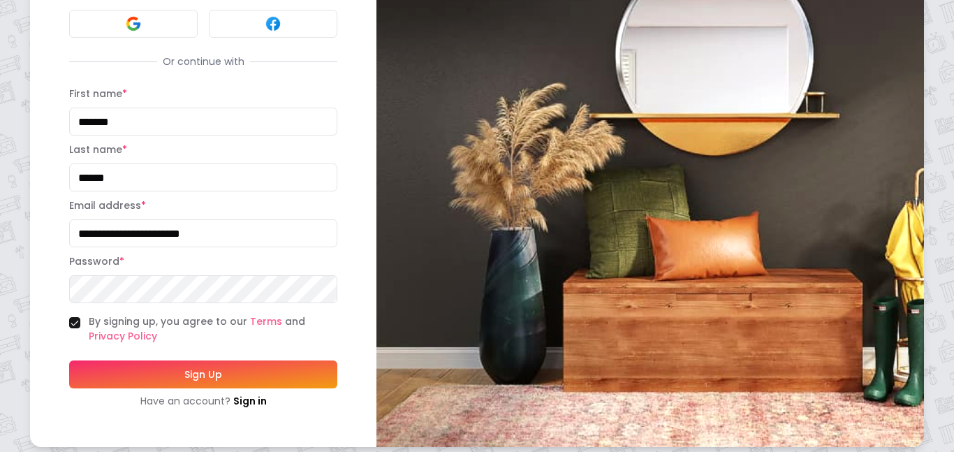
scroll to position [157, 0]
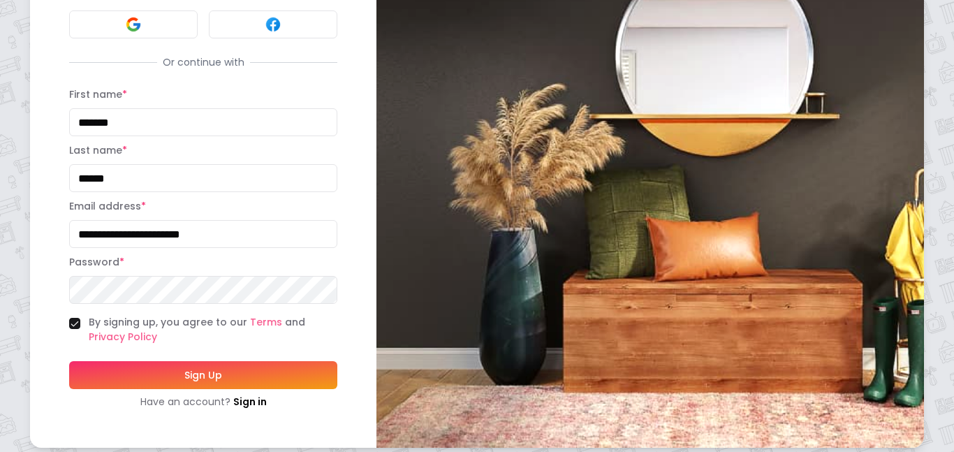
type input "**********"
click at [244, 305] on form "**********" at bounding box center [203, 247] width 268 height 323
click at [282, 373] on button "Sign Up" at bounding box center [203, 375] width 268 height 28
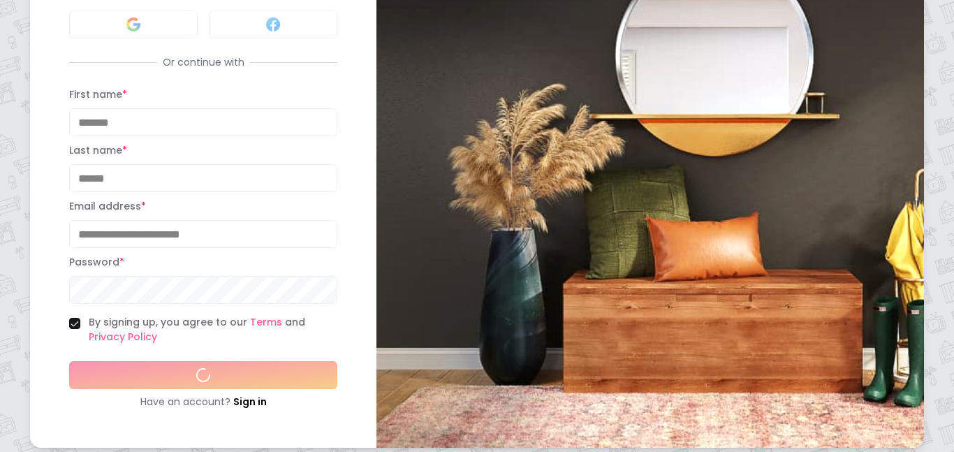
scroll to position [189, 0]
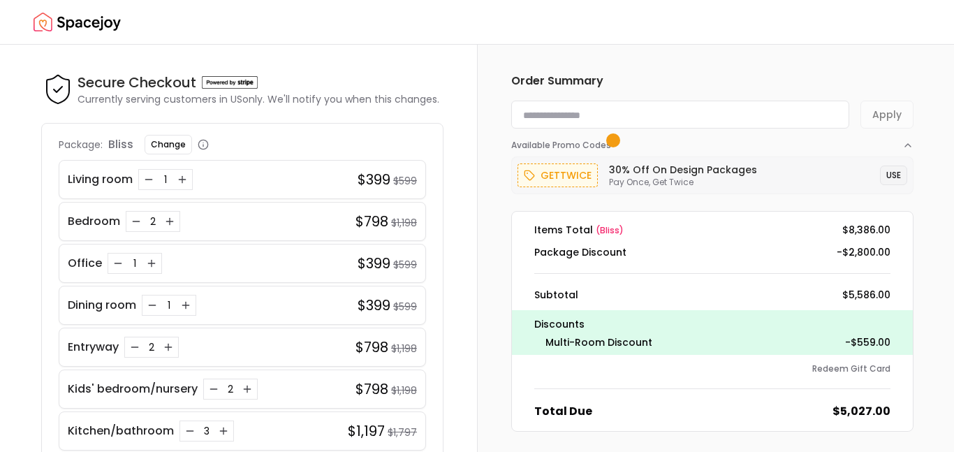
click at [896, 175] on button "USE" at bounding box center [893, 176] width 27 height 20
